Goal: Use online tool/utility

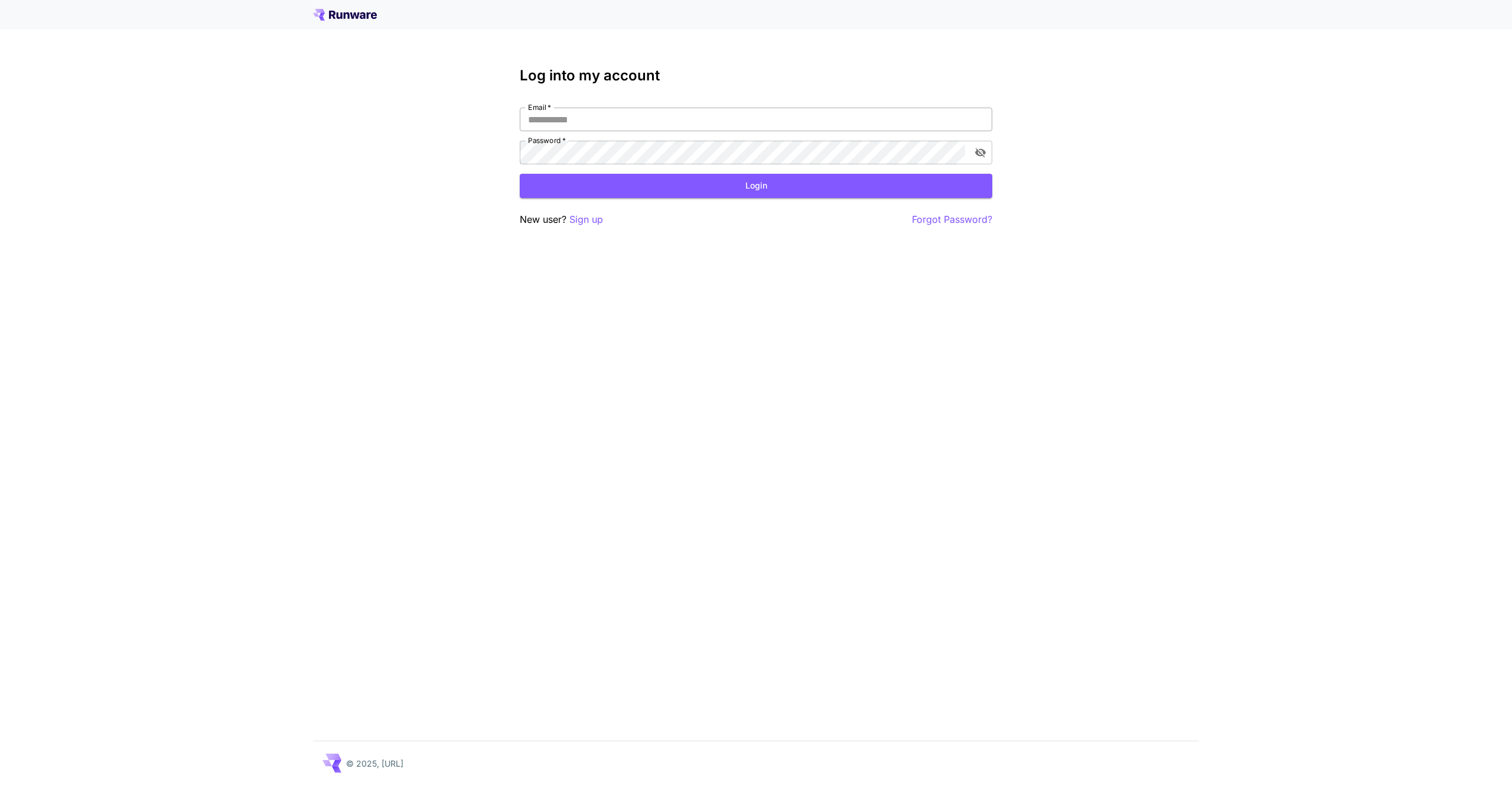
click at [584, 122] on input "Email   *" at bounding box center [756, 120] width 472 height 24
type input "**********"
click at [722, 191] on button "Login" at bounding box center [756, 186] width 472 height 24
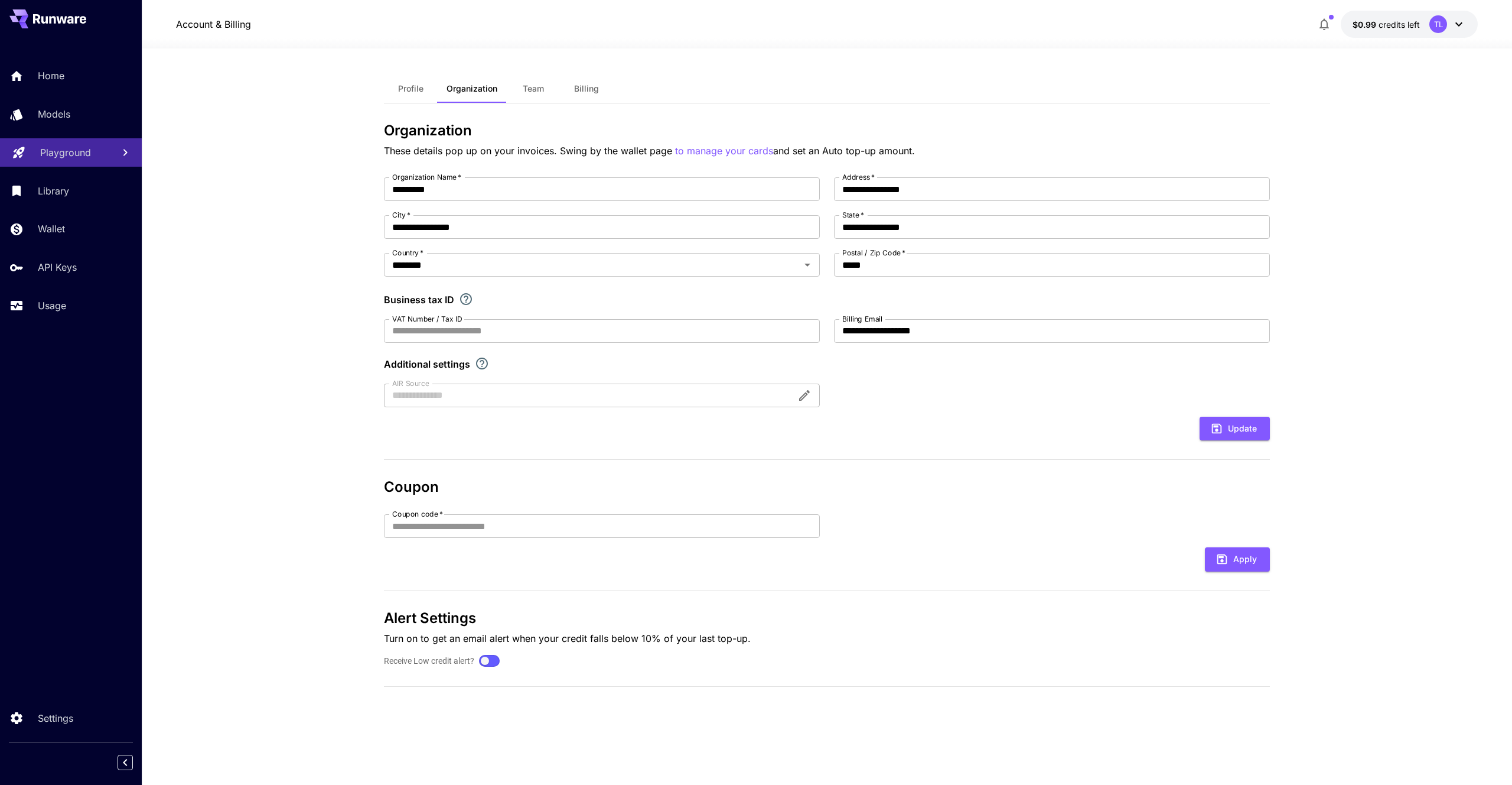
click at [93, 157] on div "Playground" at bounding box center [72, 152] width 64 height 14
